Goal: Information Seeking & Learning: Find specific fact

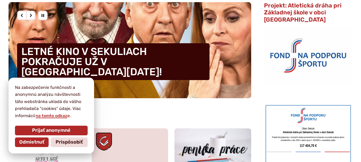
scroll to position [160, 0]
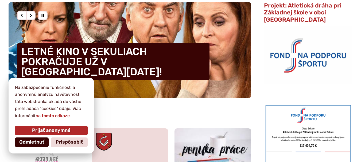
click at [43, 143] on span "Odmietnuť" at bounding box center [31, 143] width 25 height 6
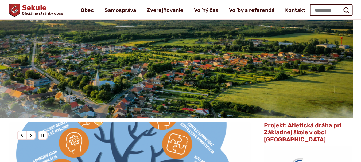
scroll to position [10, 0]
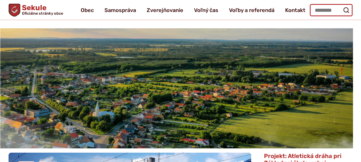
click at [330, 11] on input "Hľadať:" at bounding box center [331, 10] width 43 height 12
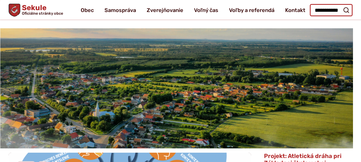
scroll to position [0, 3]
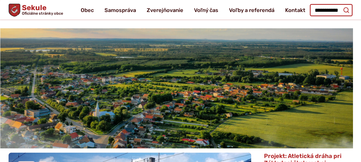
type input "**********"
click at [349, 9] on icon "submit" at bounding box center [346, 10] width 6 height 6
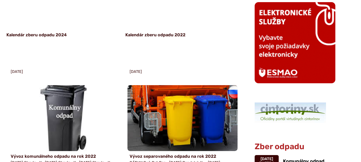
scroll to position [535, 0]
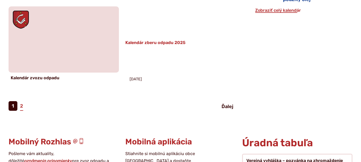
click at [172, 43] on h3 "Kalendár zberu odpadu 2025" at bounding box center [178, 42] width 106 height 5
click at [22, 107] on link "2" at bounding box center [22, 106] width 4 height 10
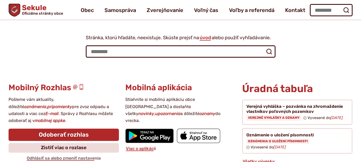
scroll to position [29, 0]
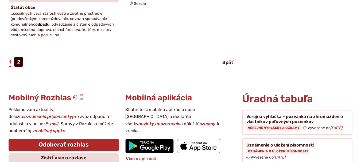
scroll to position [695, 0]
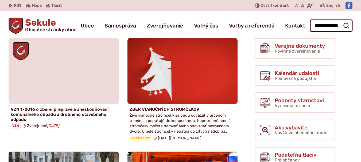
scroll to position [535, 0]
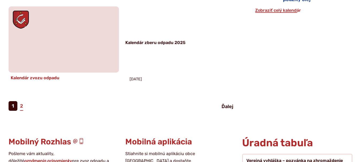
click at [30, 79] on h4 "Kalendár zvozu odpadu" at bounding box center [64, 77] width 106 height 5
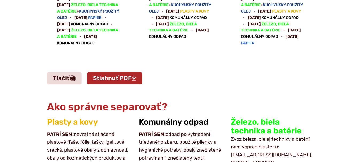
scroll to position [695, 0]
